Goal: Find contact information: Find contact information

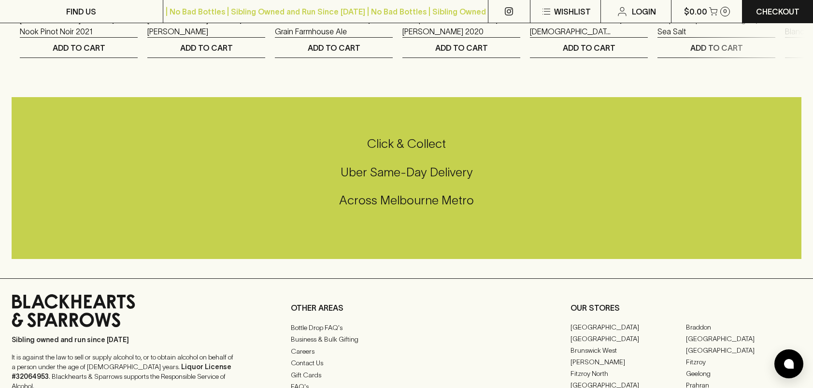
scroll to position [2449, 0]
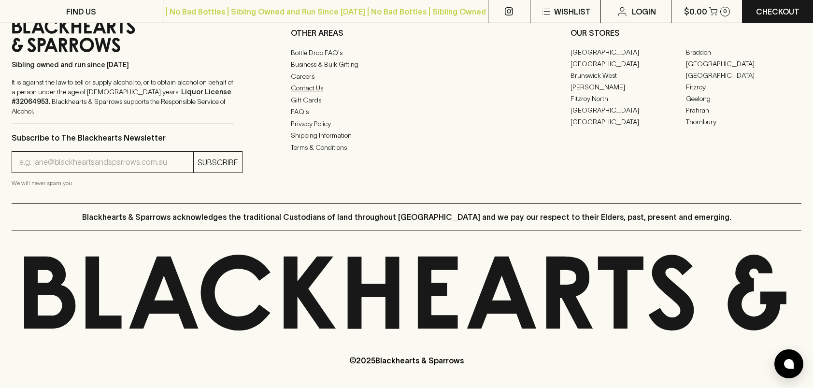
click at [307, 94] on link "Contact Us" at bounding box center [406, 88] width 231 height 12
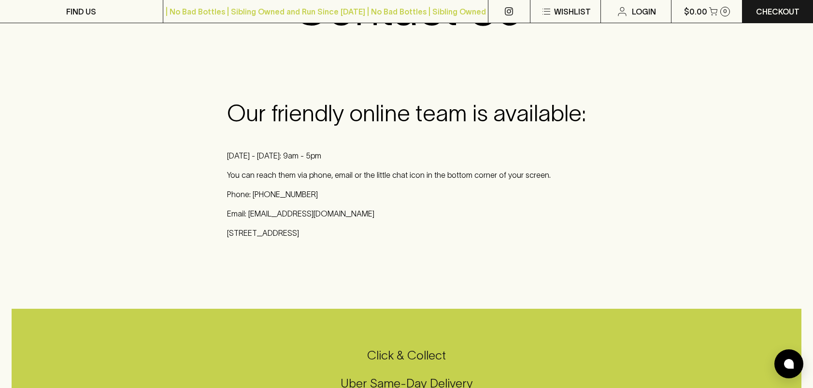
scroll to position [145, 0]
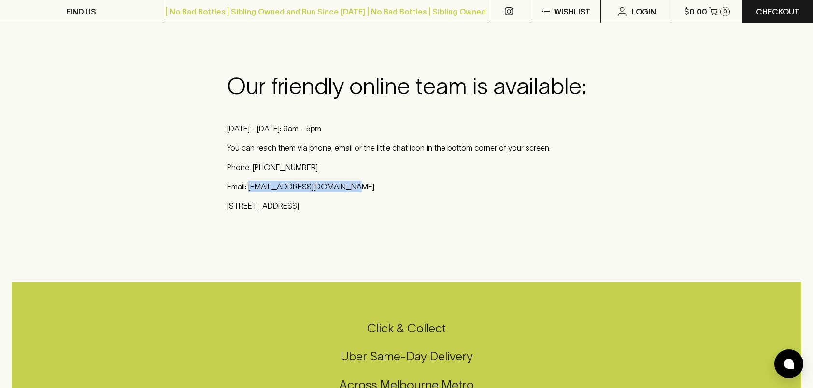
drag, startPoint x: 347, startPoint y: 185, endPoint x: 249, endPoint y: 187, distance: 98.6
click at [249, 187] on p "Email: [EMAIL_ADDRESS][DOMAIN_NAME]" at bounding box center [406, 187] width 359 height 12
copy p "[EMAIL_ADDRESS][DOMAIN_NAME]"
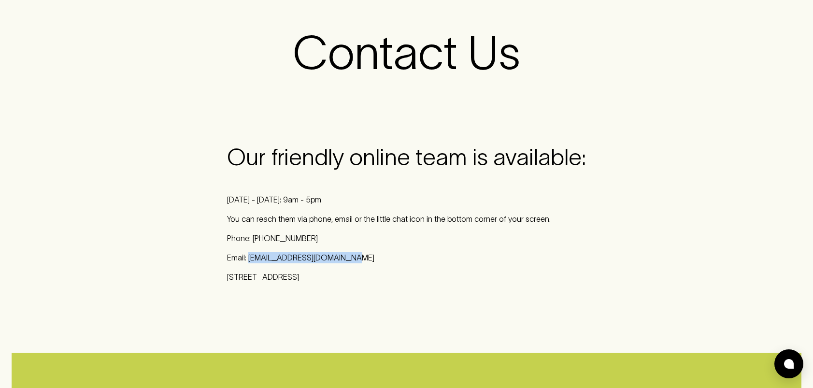
scroll to position [0, 0]
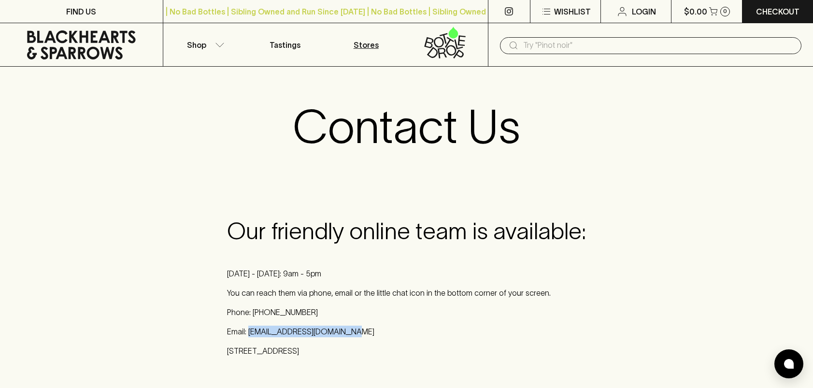
click at [364, 42] on p "Stores" at bounding box center [366, 45] width 25 height 12
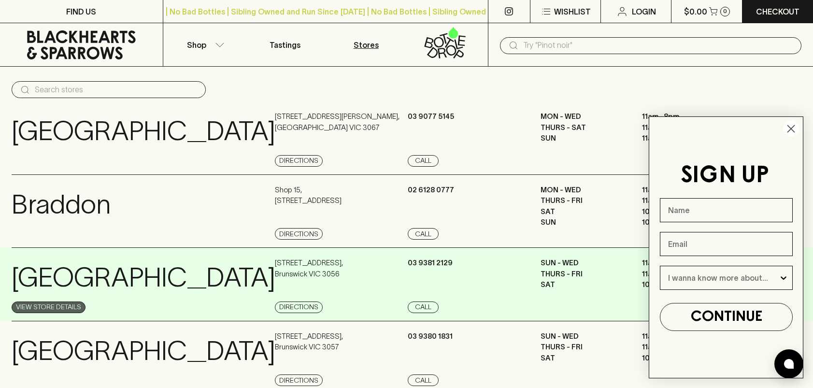
click at [55, 305] on link "View Store Details" at bounding box center [49, 307] width 74 height 12
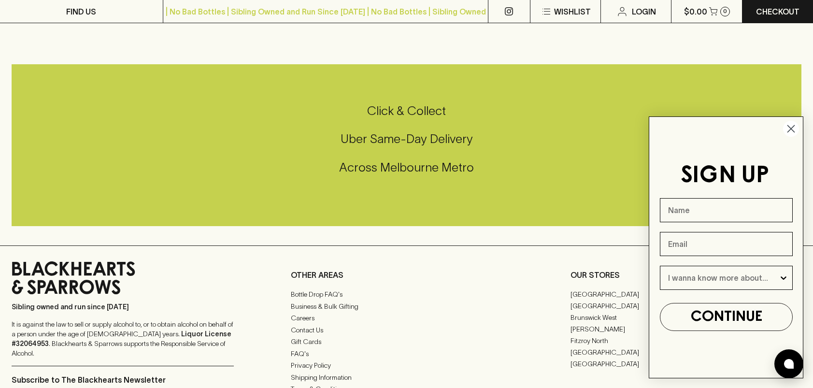
scroll to position [290, 0]
